Goal: Information Seeking & Learning: Learn about a topic

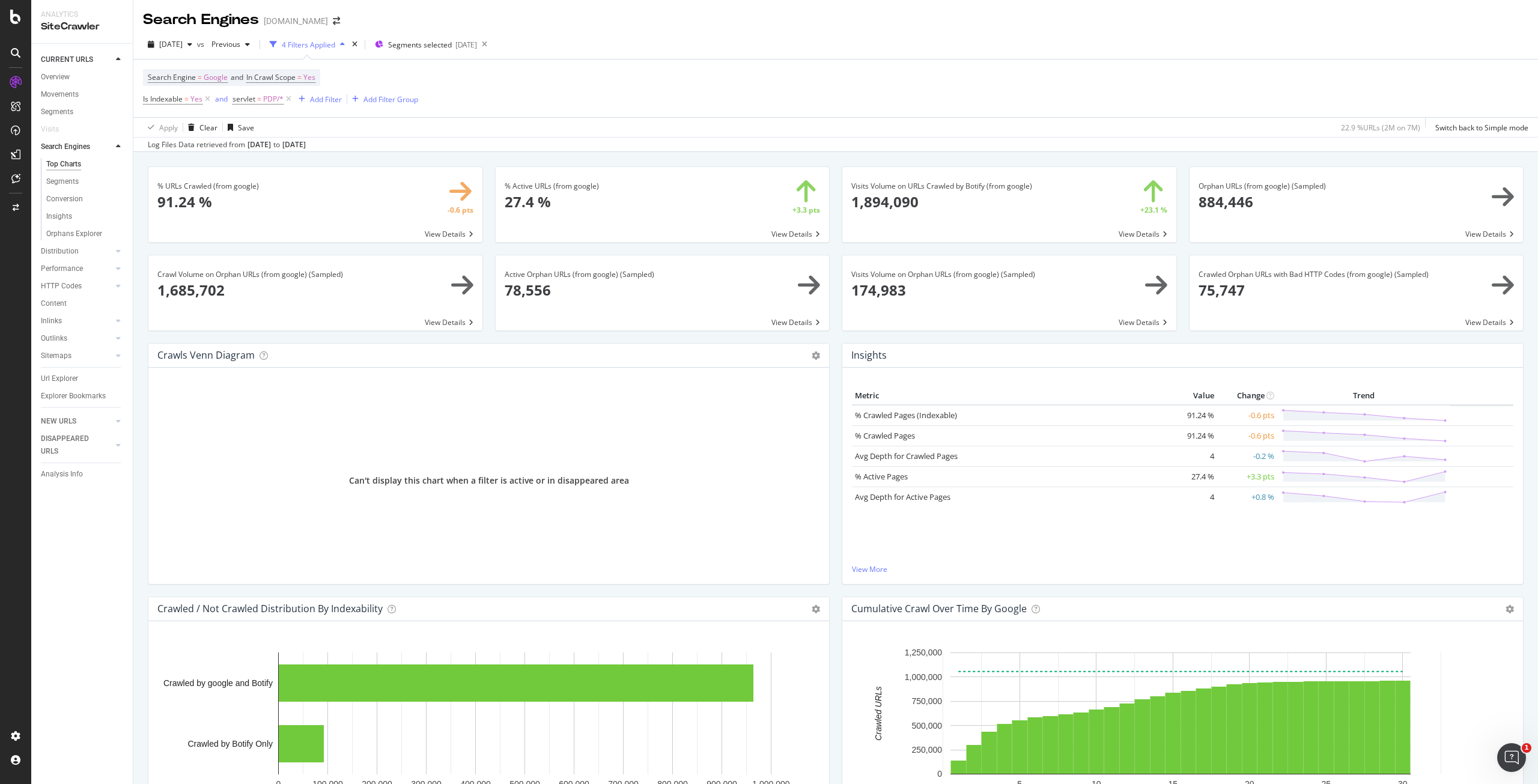
scroll to position [32, 0]
click at [72, 155] on div "LogAnalyzer" at bounding box center [68, 157] width 47 height 12
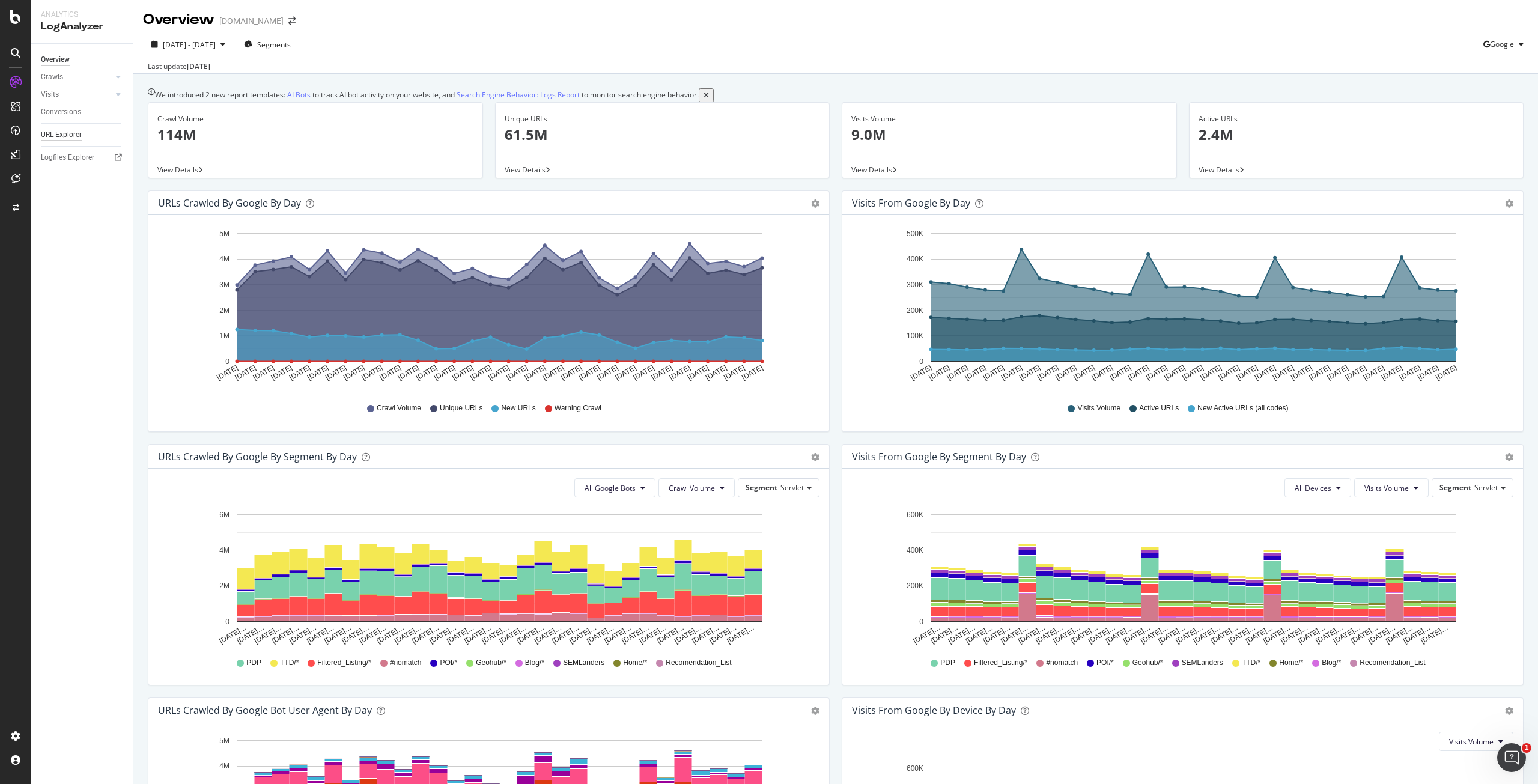
click at [46, 133] on div "URL Explorer" at bounding box center [61, 134] width 41 height 13
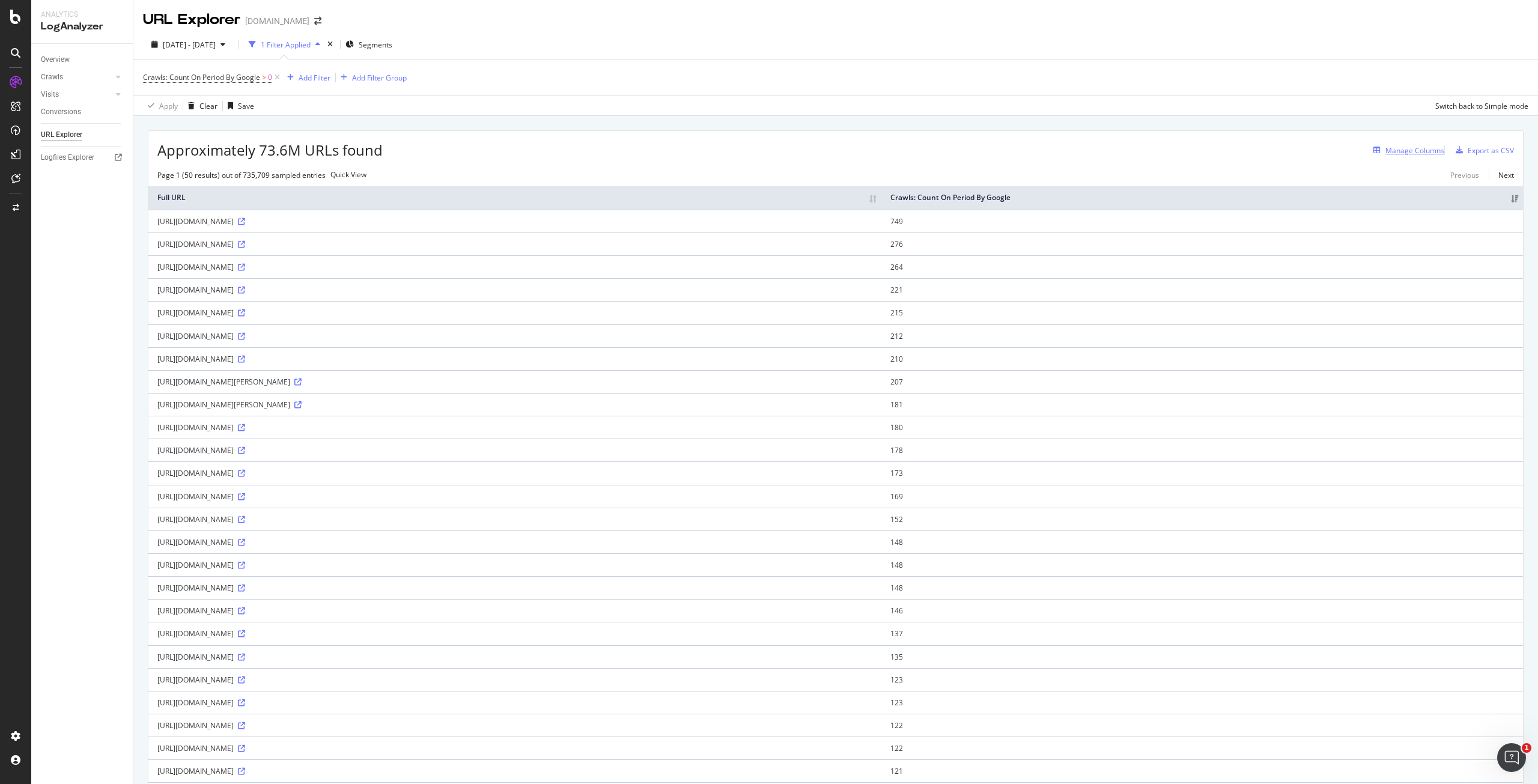
click at [1385, 149] on div "Manage Columns" at bounding box center [1415, 150] width 59 height 10
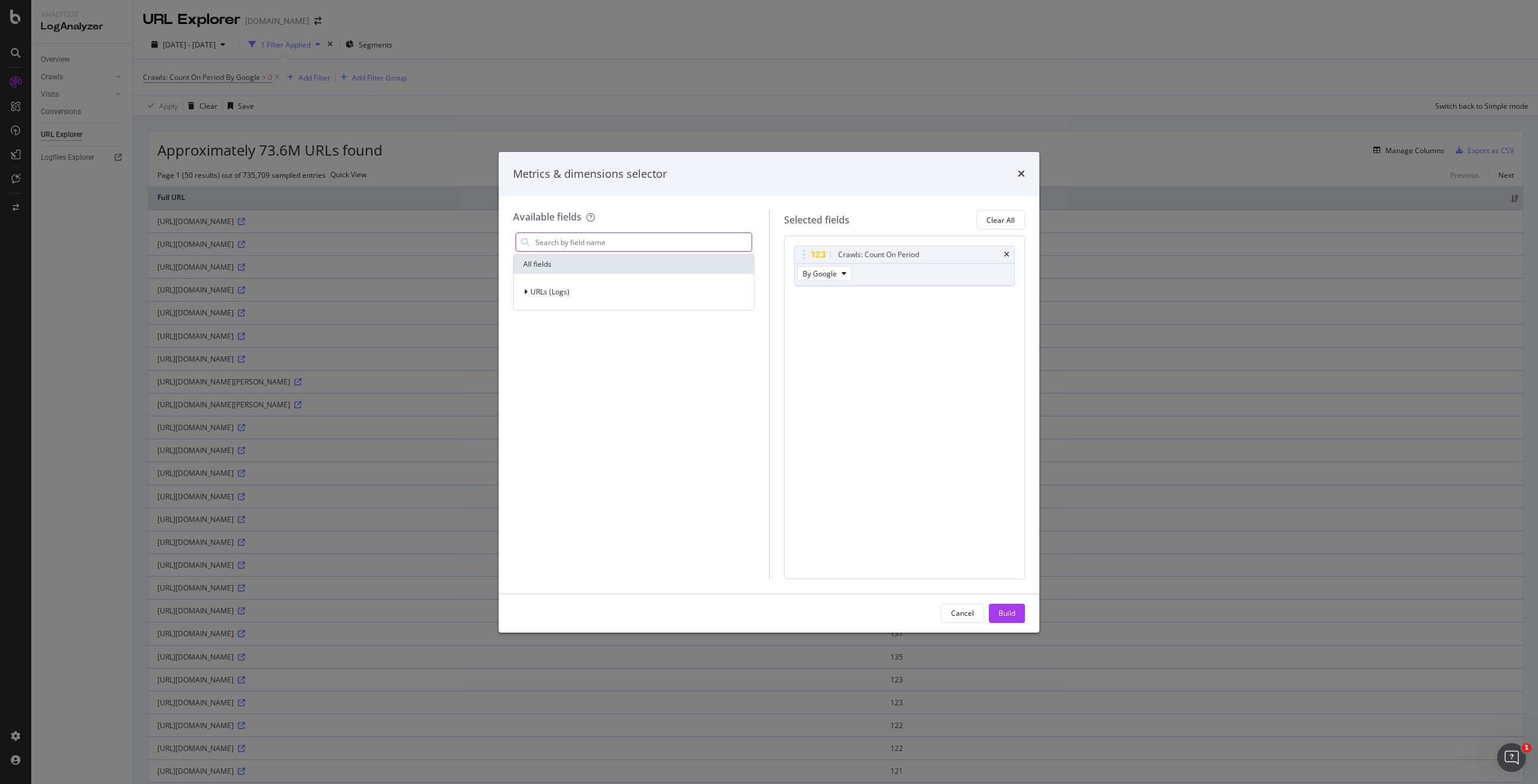
click at [658, 239] on input "modal" at bounding box center [643, 241] width 218 height 18
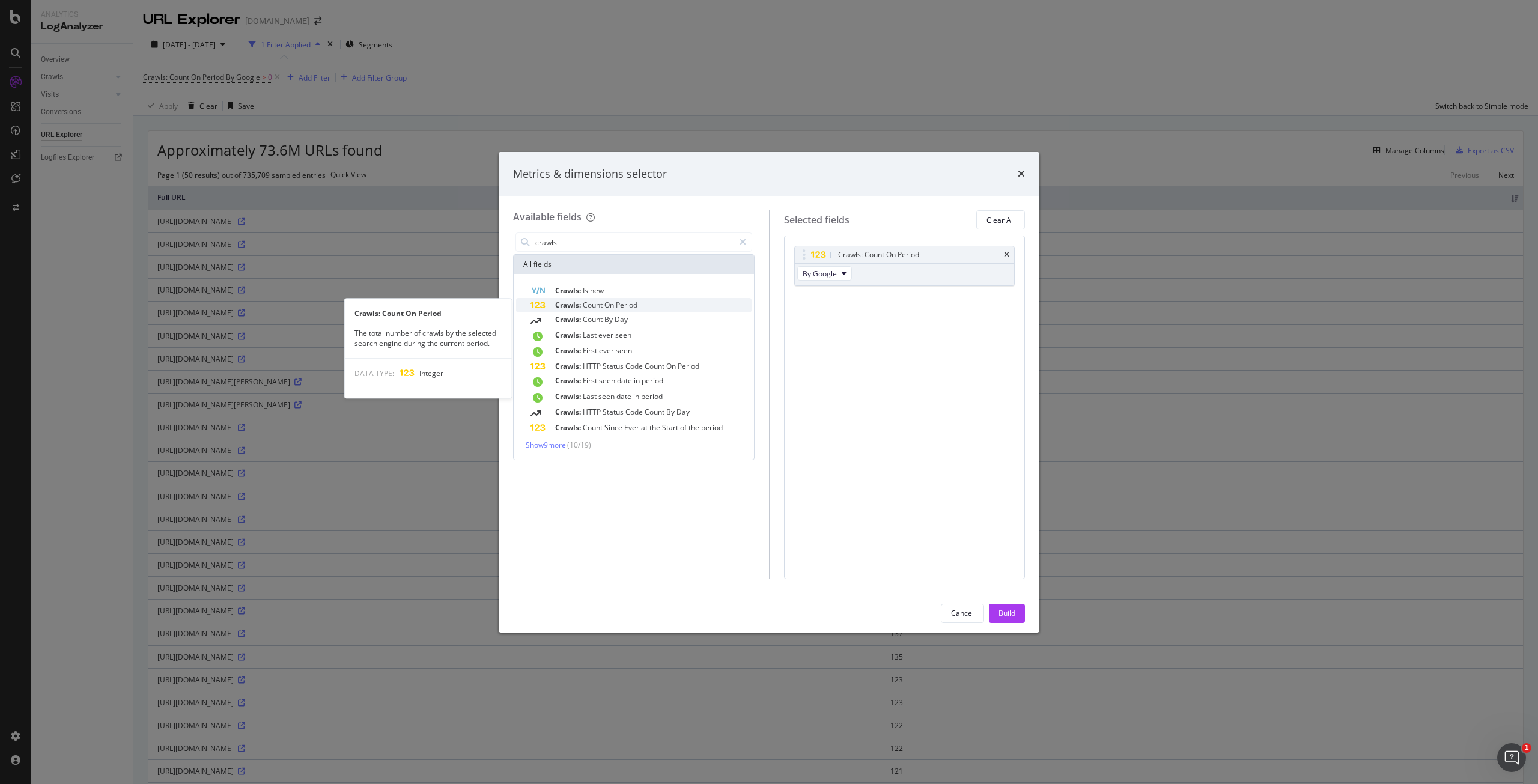
type input "crawls"
click at [648, 306] on div "Crawls: Count On Period" at bounding box center [641, 305] width 221 height 14
click at [647, 307] on div "Crawls: Count On Period" at bounding box center [641, 305] width 221 height 14
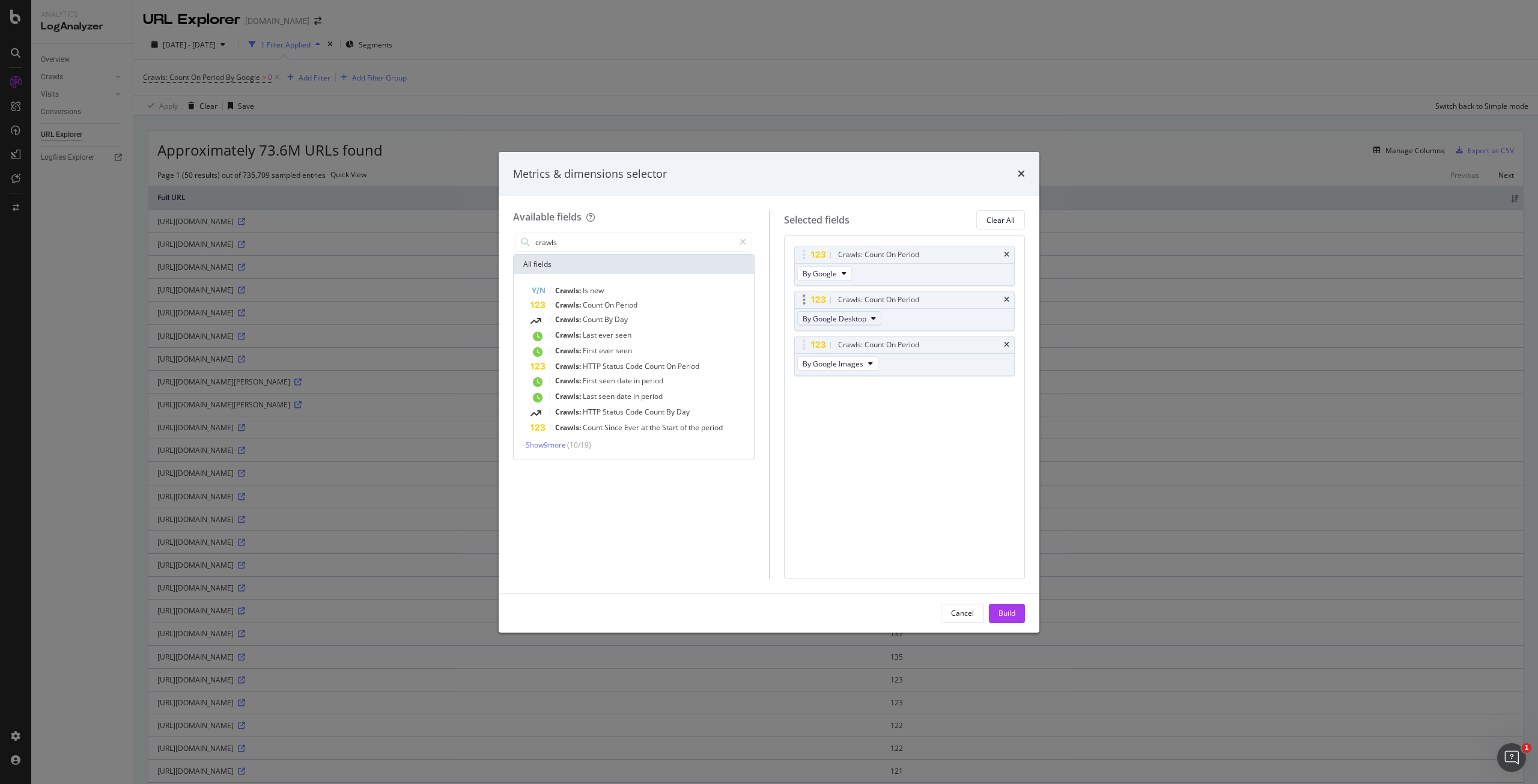
click at [851, 317] on span "By Google Desktop" at bounding box center [834, 318] width 63 height 10
click at [1004, 338] on div "Crawls: Count On Period" at bounding box center [905, 345] width 219 height 17
click at [1007, 300] on icon "times" at bounding box center [1006, 300] width 5 height 8
click at [1009, 299] on icon "times" at bounding box center [1006, 300] width 5 height 8
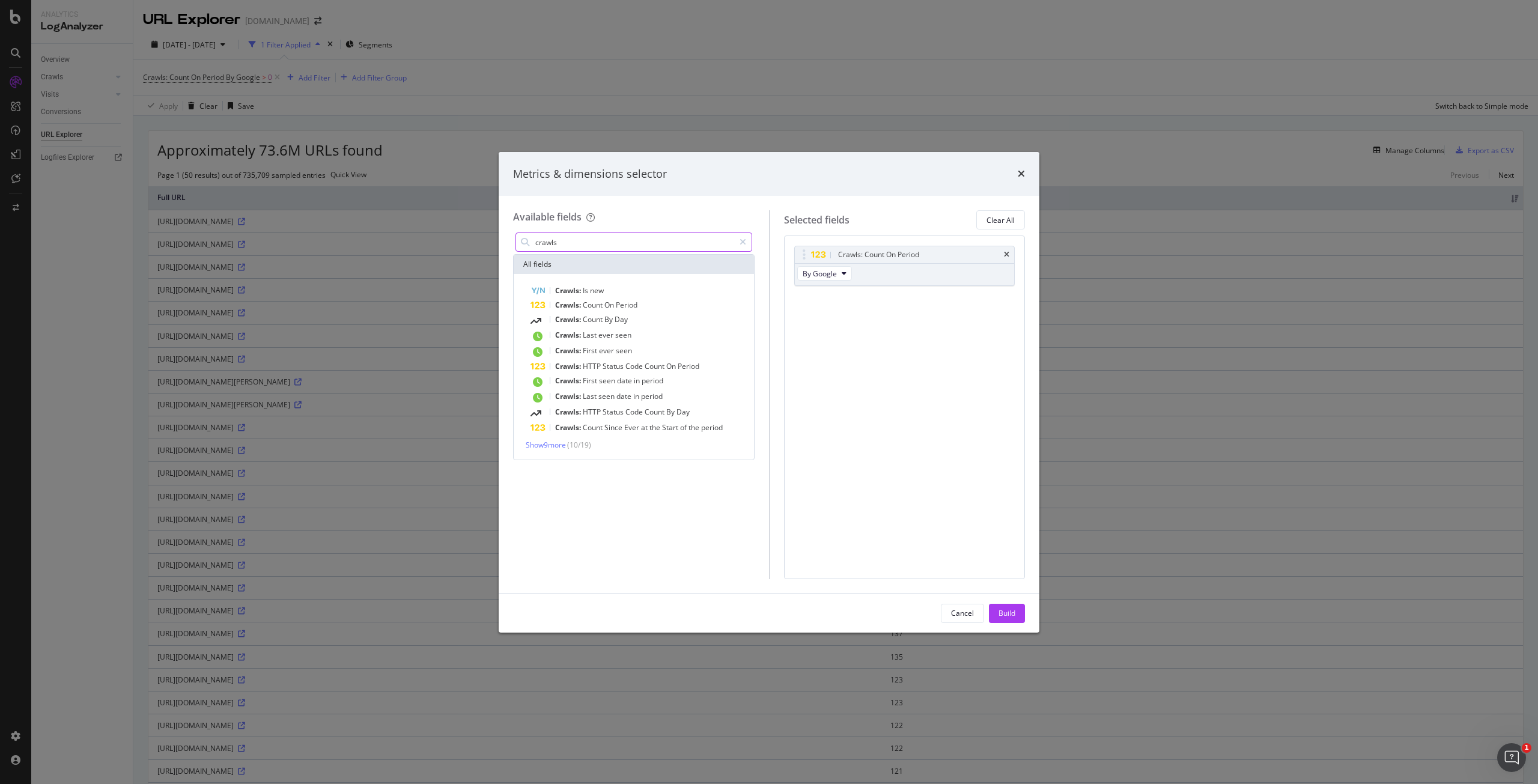
click at [618, 239] on input "crawls" at bounding box center [634, 241] width 200 height 18
click at [608, 305] on span "On" at bounding box center [610, 305] width 12 height 10
click at [835, 316] on span "By Google Desktop" at bounding box center [834, 318] width 63 height 10
click at [872, 386] on span "By Google Smartphone" at bounding box center [854, 390] width 95 height 11
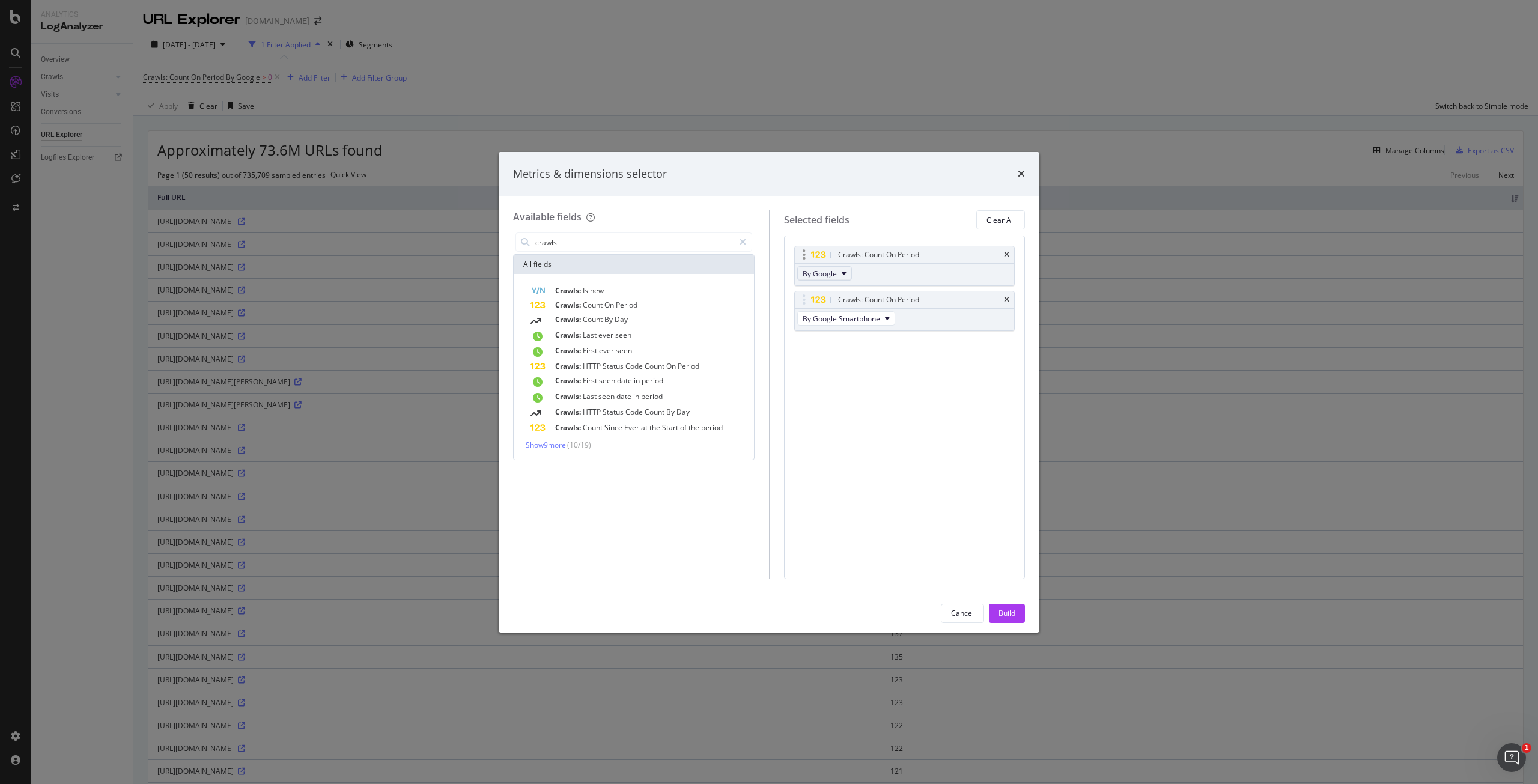
click at [833, 278] on span "By Google" at bounding box center [820, 273] width 35 height 10
click at [877, 352] on div "By Google Smartphone" at bounding box center [853, 345] width 114 height 18
click at [918, 367] on div "Crawls: Count On Period By Google Crawls: Count On Period By Google Smartphone …" at bounding box center [905, 407] width 241 height 343
click at [1008, 253] on icon "times" at bounding box center [1006, 254] width 5 height 8
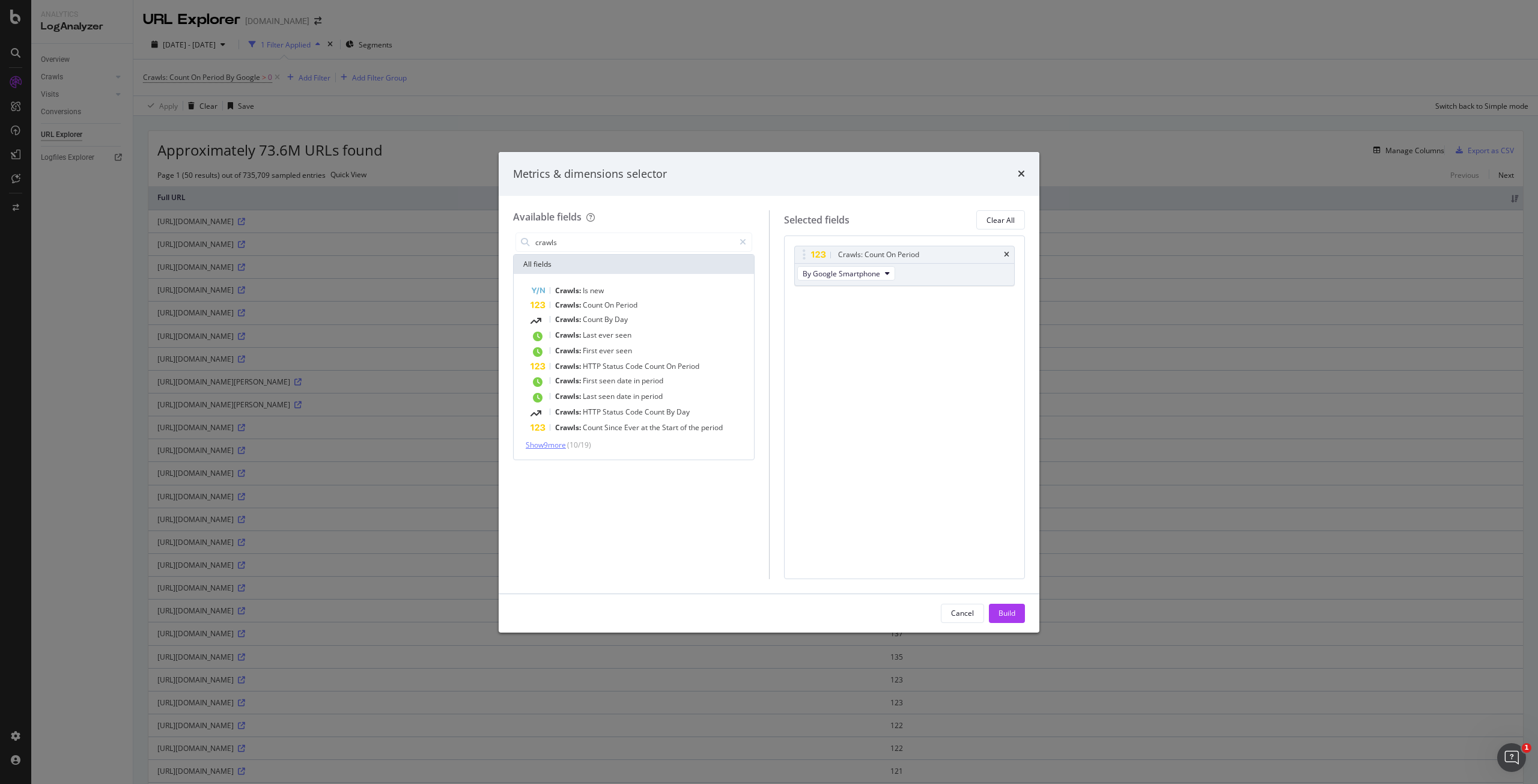
click at [563, 446] on span "Show 9 more" at bounding box center [546, 445] width 41 height 10
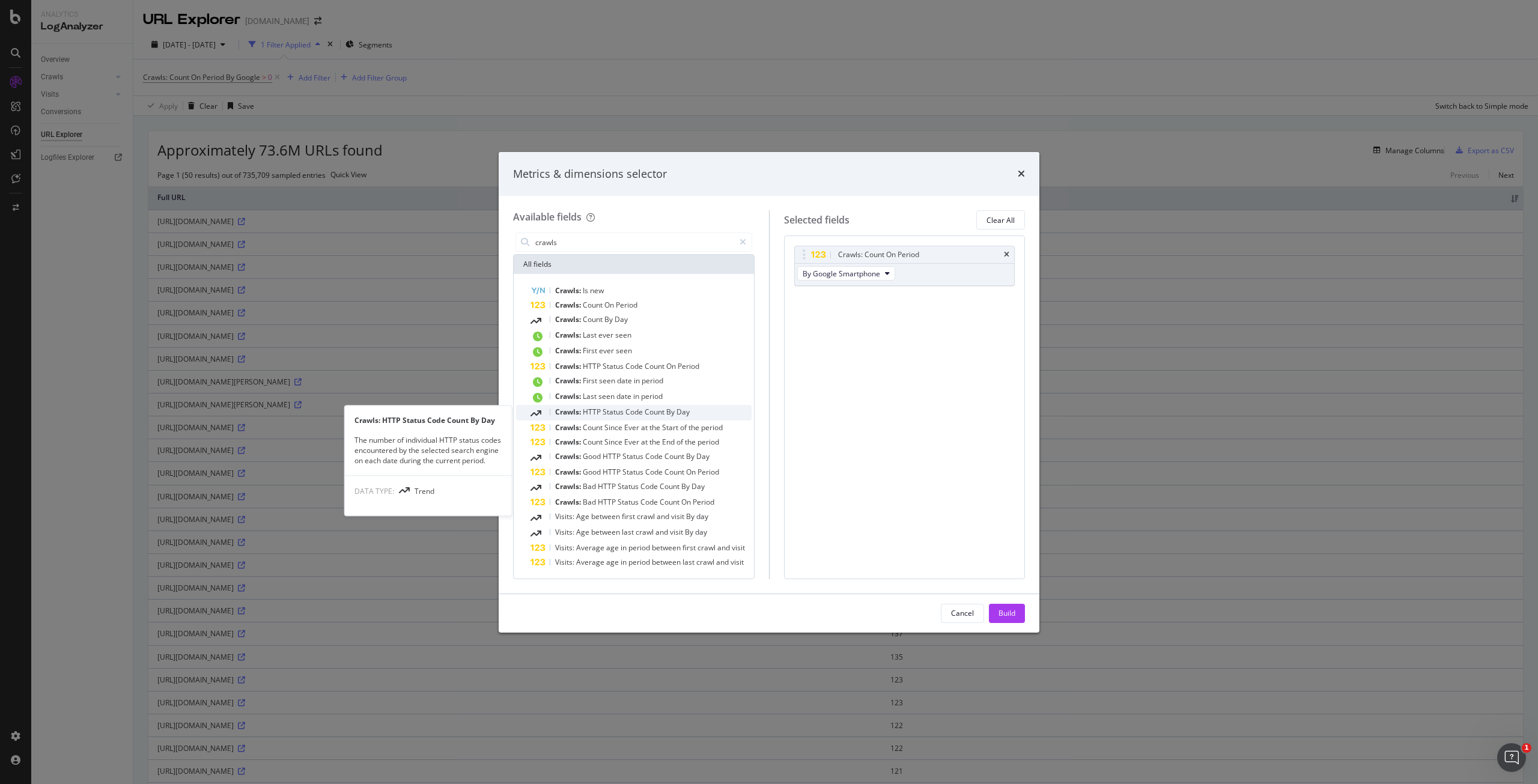
scroll to position [0, 0]
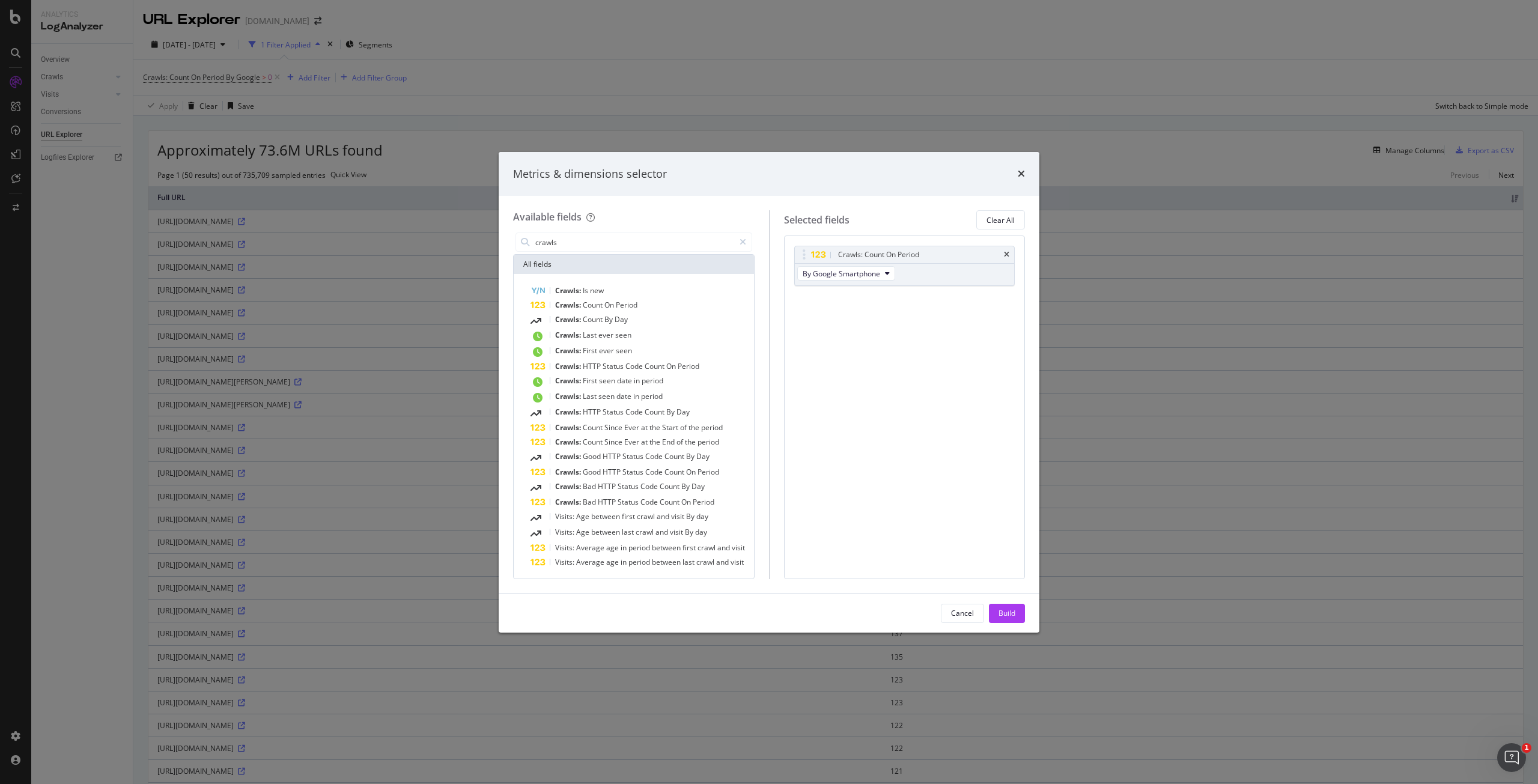
click at [1025, 170] on div "Metrics & dimensions selector" at bounding box center [769, 174] width 541 height 45
click at [1014, 174] on div "Metrics & dimensions selector" at bounding box center [769, 174] width 512 height 16
click at [1024, 174] on icon "times" at bounding box center [1021, 173] width 8 height 9
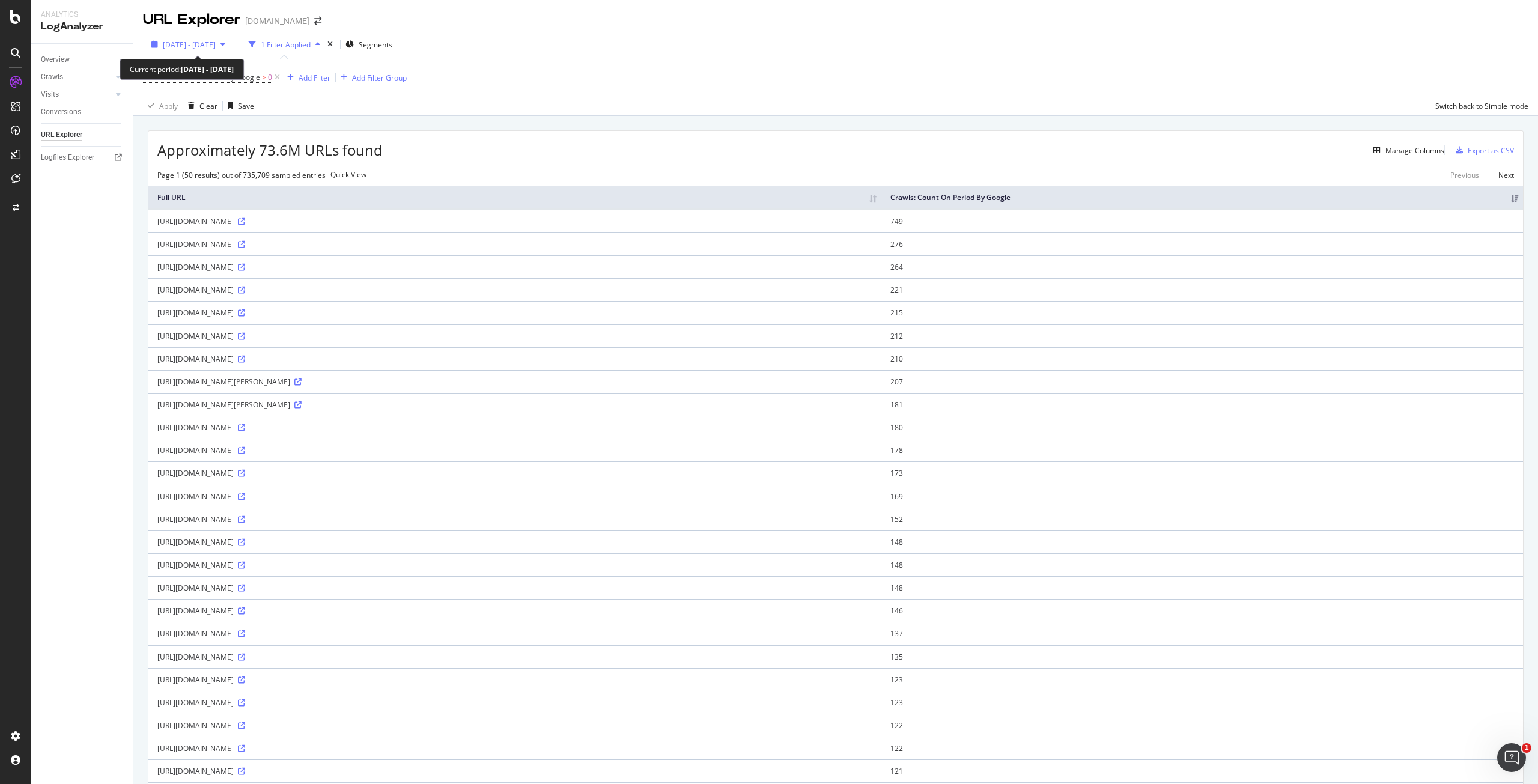
click at [214, 45] on span "[DATE] - [DATE]" at bounding box center [189, 45] width 53 height 10
click at [598, 79] on div "Crawls: Count On Period By Google > 0 Add Filter Add Filter Group" at bounding box center [835, 77] width 1385 height 36
click at [1396, 149] on div "Manage Columns" at bounding box center [1415, 150] width 59 height 10
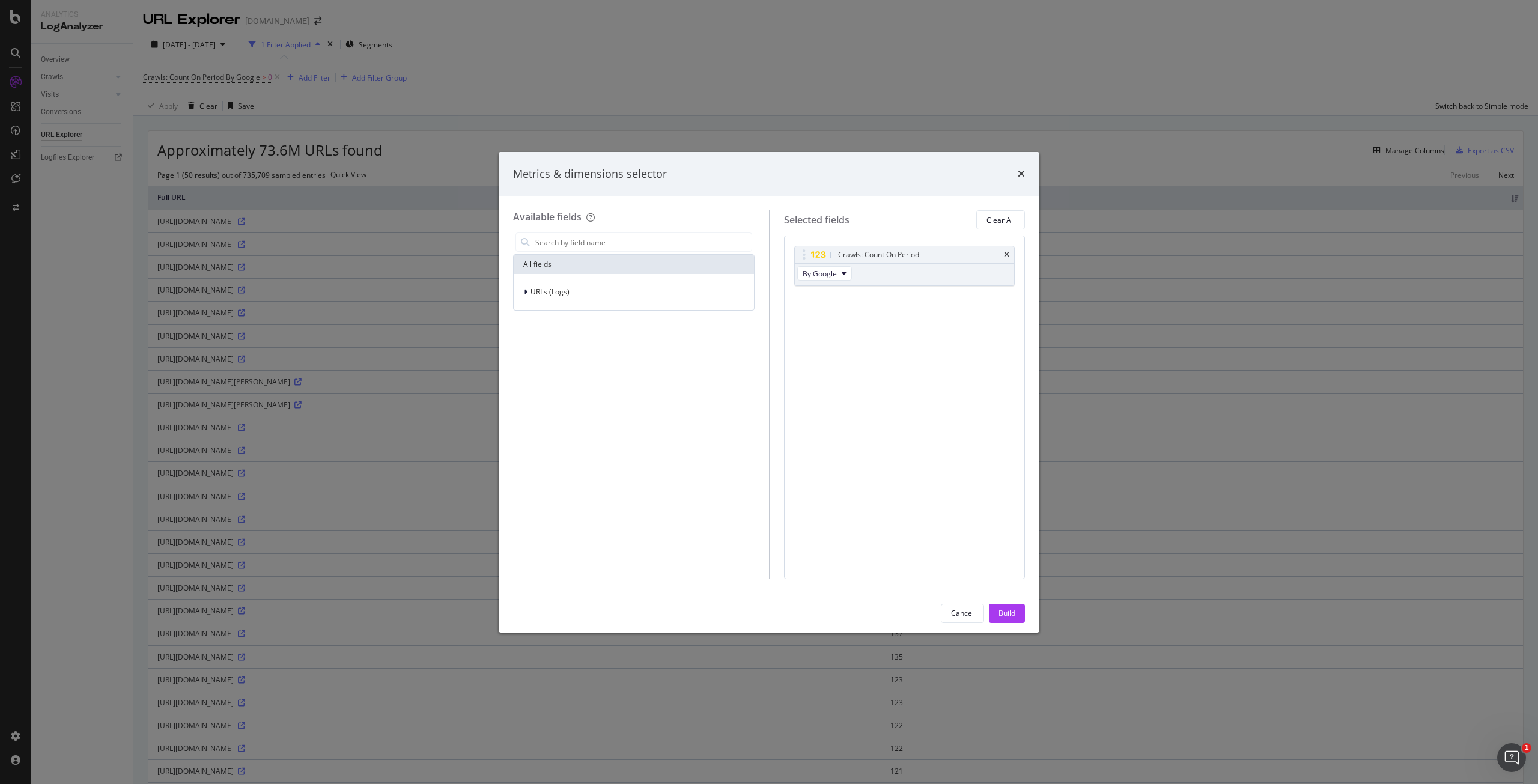
click at [543, 274] on div "URLs (Logs)" at bounding box center [633, 292] width 241 height 36
click at [547, 286] on span "URLs (Logs)" at bounding box center [550, 291] width 39 height 10
click at [546, 349] on span "Crawls" at bounding box center [534, 346] width 23 height 10
